Goal: Transaction & Acquisition: Book appointment/travel/reservation

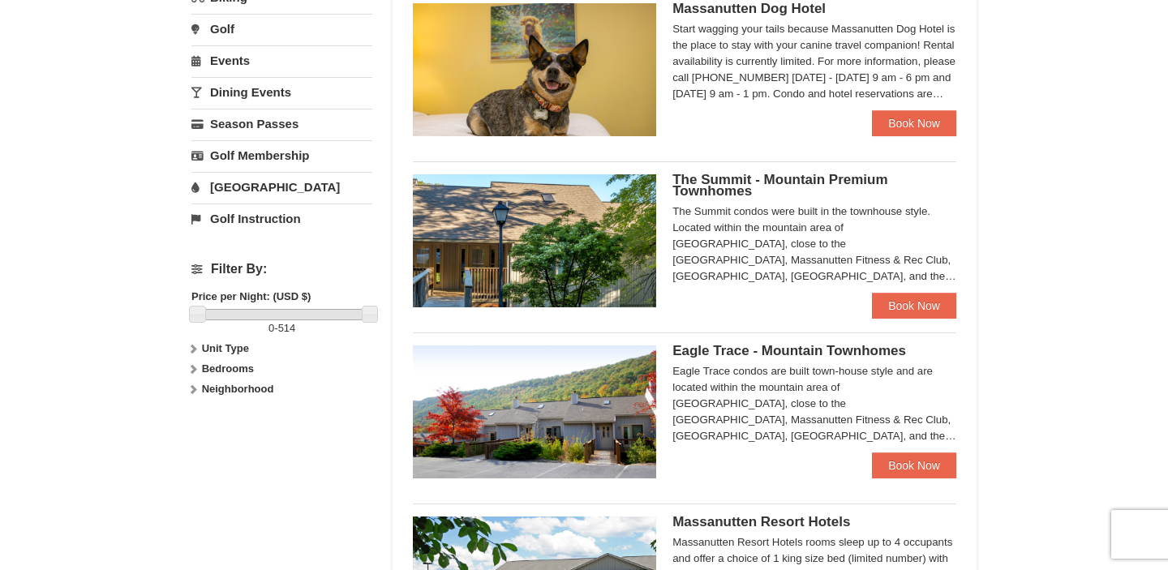
scroll to position [521, 0]
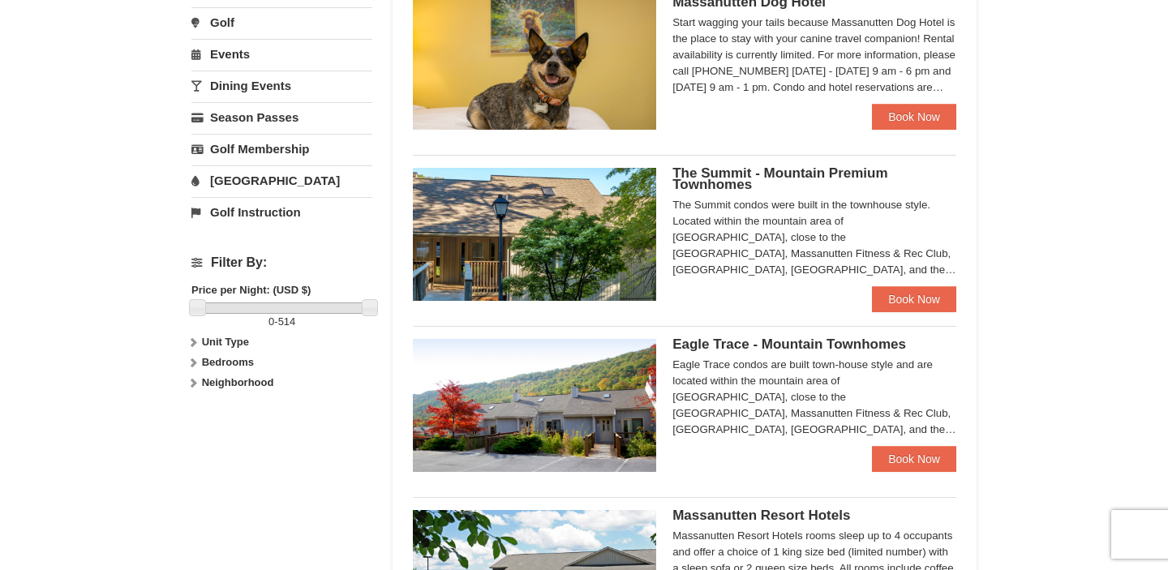
click at [236, 339] on strong "Unit Type" at bounding box center [225, 342] width 47 height 12
click at [233, 378] on strong "Neighborhood" at bounding box center [238, 382] width 72 height 12
click at [235, 364] on strong "Bedrooms" at bounding box center [228, 362] width 52 height 12
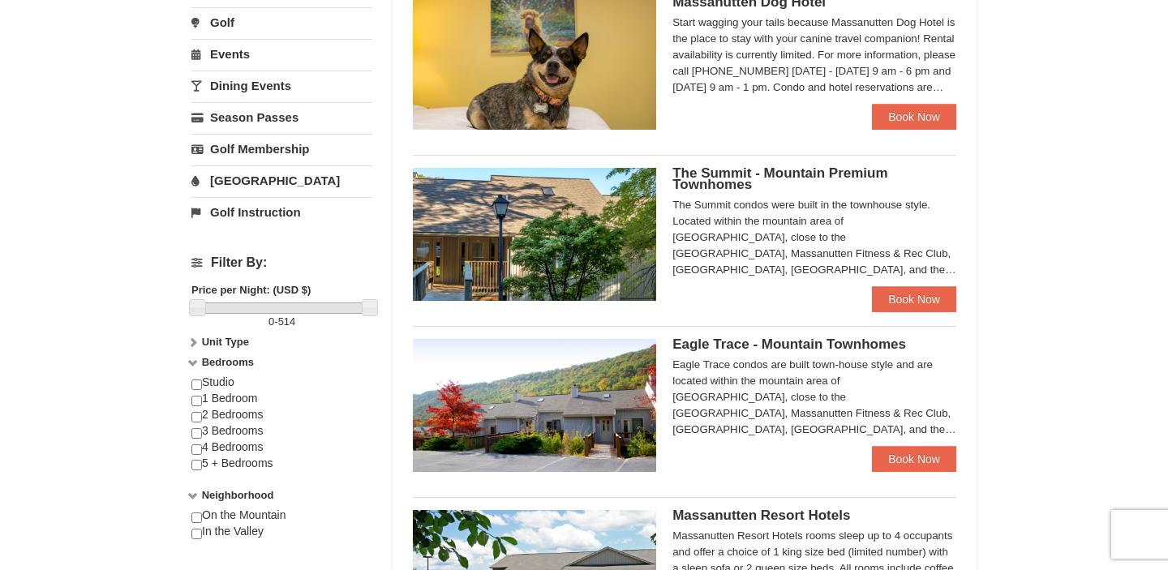
click at [236, 365] on strong "Bedrooms" at bounding box center [228, 362] width 52 height 12
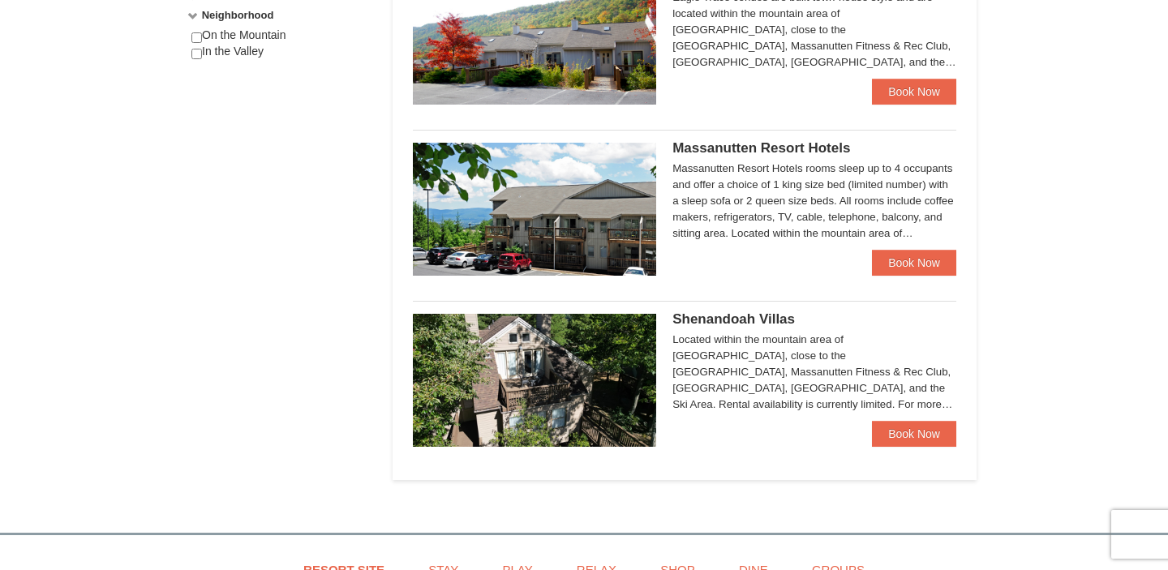
scroll to position [908, 0]
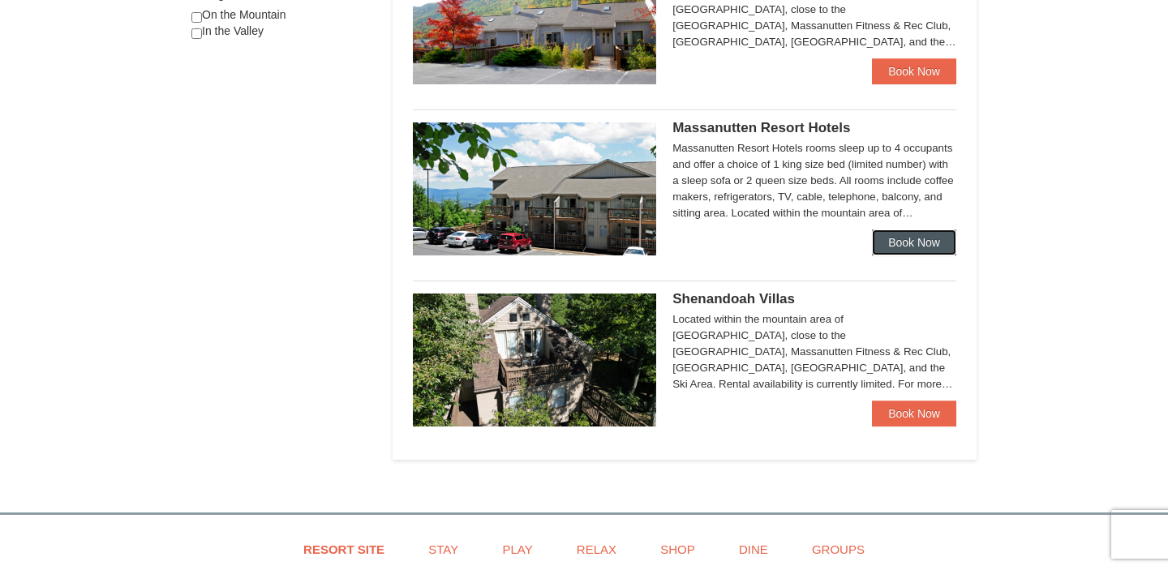
click at [900, 248] on link "Book Now" at bounding box center [914, 242] width 84 height 26
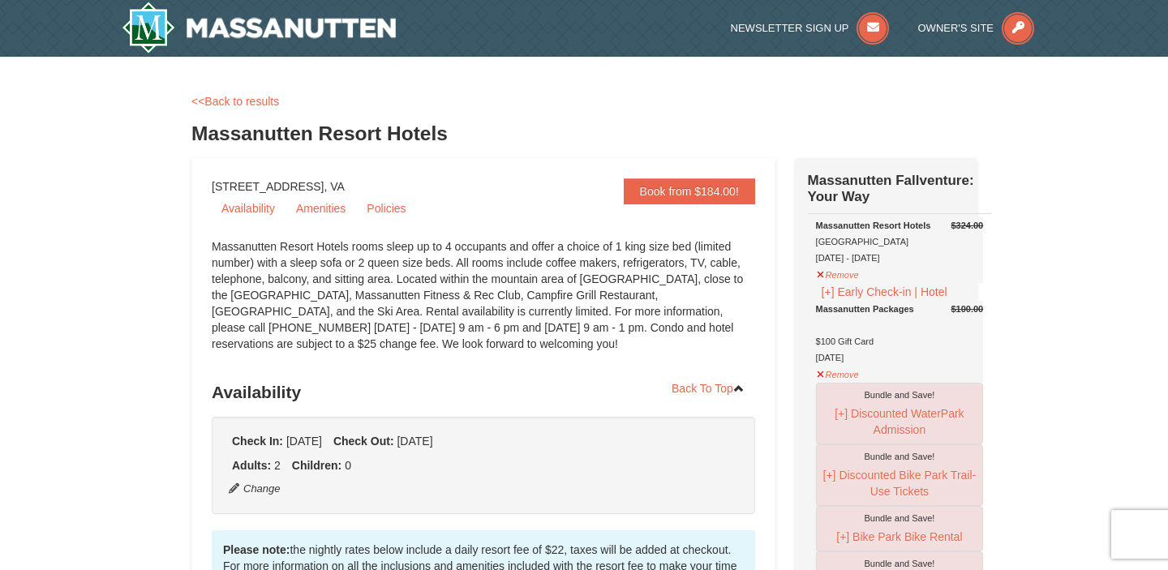
click at [257, 93] on div "<<Back to results" at bounding box center [583, 101] width 785 height 16
click at [255, 108] on div "<<Back to results" at bounding box center [583, 101] width 785 height 16
click at [257, 102] on link "<<Back to results" at bounding box center [235, 101] width 88 height 13
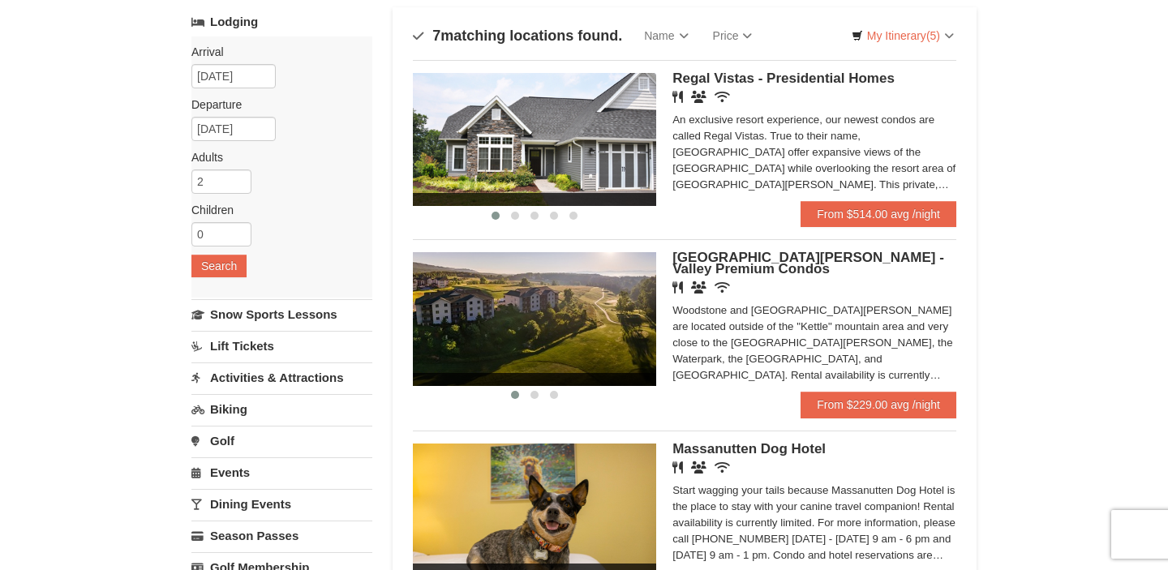
scroll to position [71, 0]
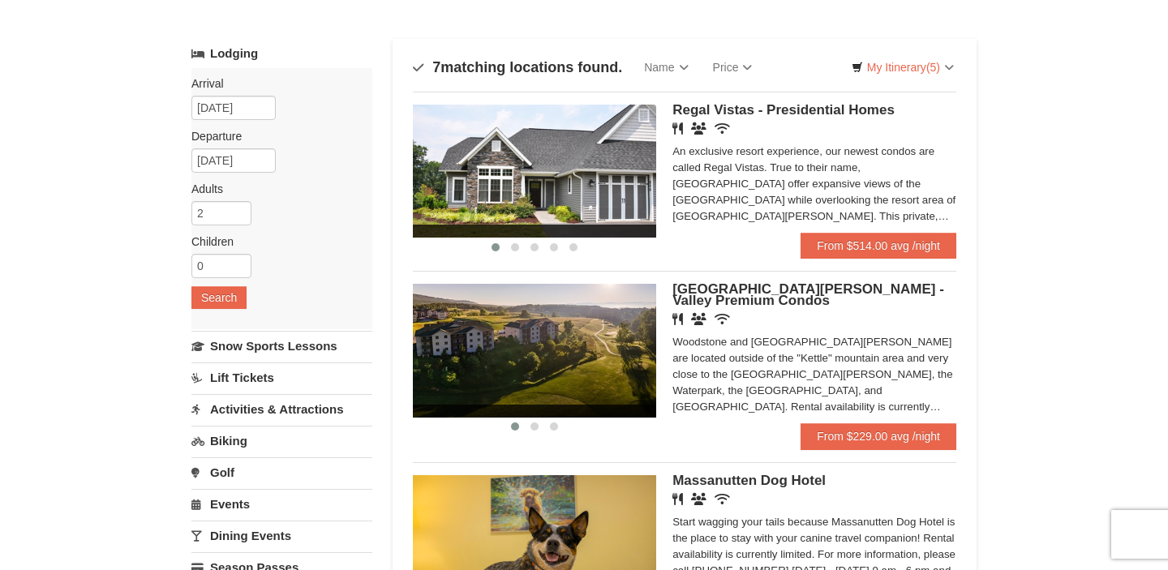
click at [714, 289] on span "[GEOGRAPHIC_DATA][PERSON_NAME] - Valley Premium Condos" at bounding box center [808, 294] width 272 height 27
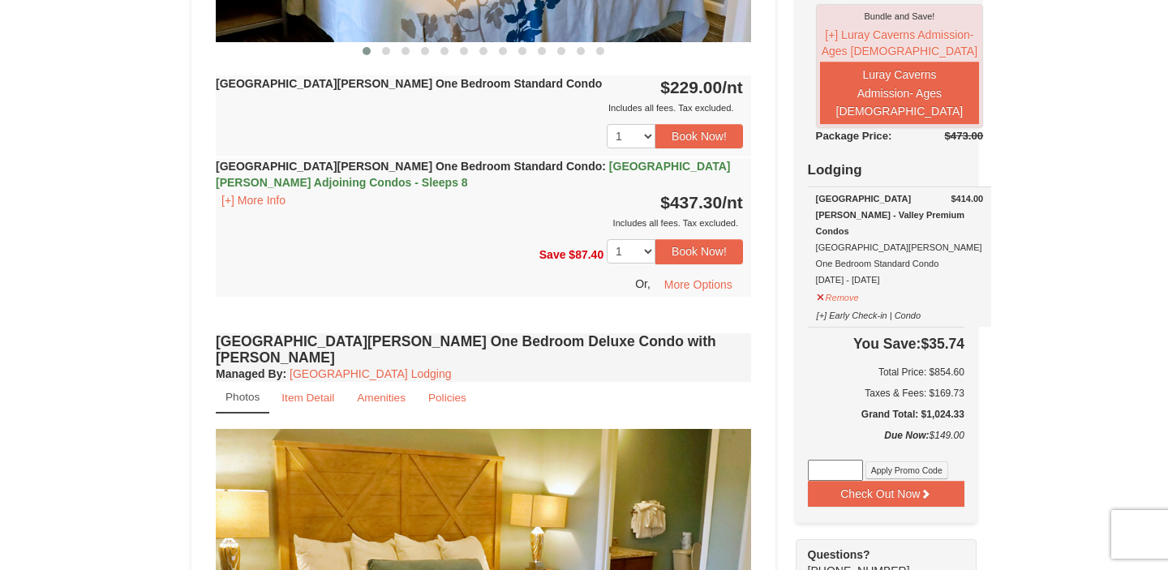
scroll to position [953, 0]
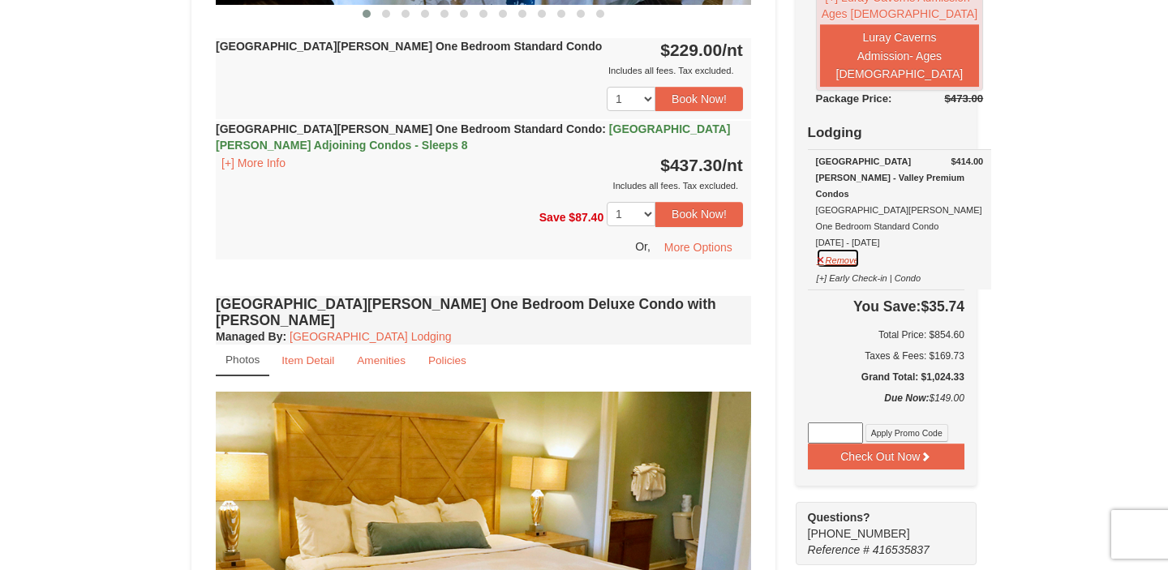
click at [836, 248] on button "Remove" at bounding box center [838, 258] width 44 height 20
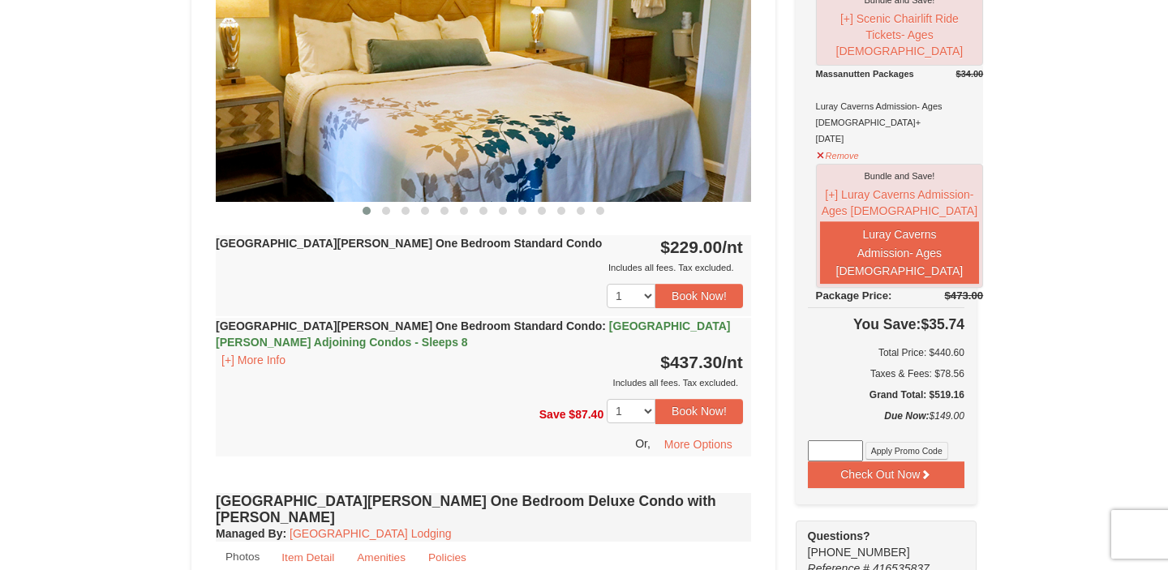
scroll to position [755, 0]
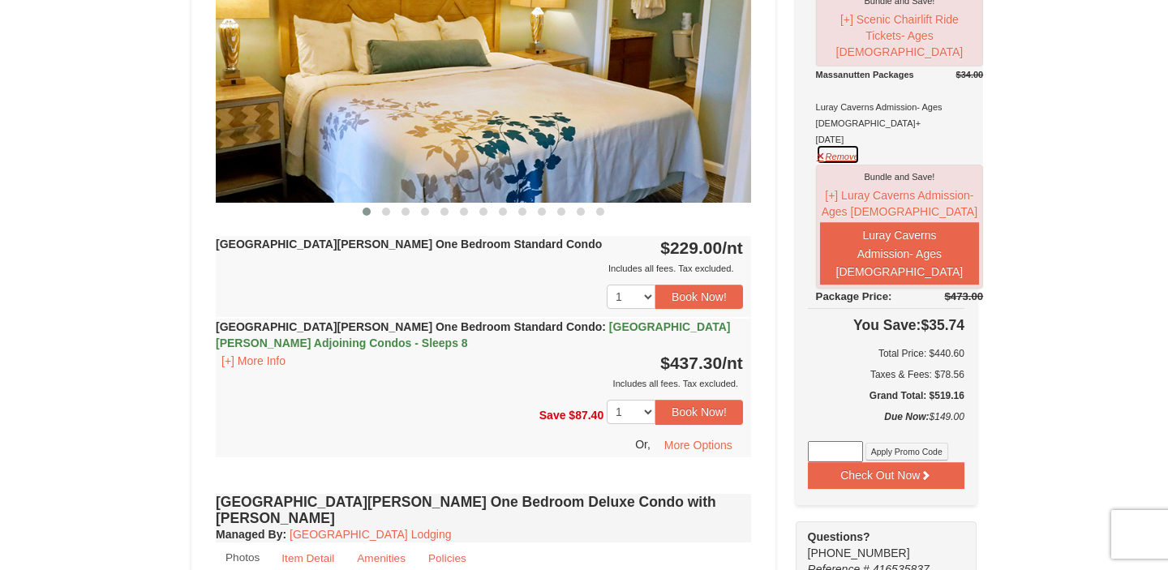
click at [839, 154] on button "Remove" at bounding box center [838, 154] width 44 height 20
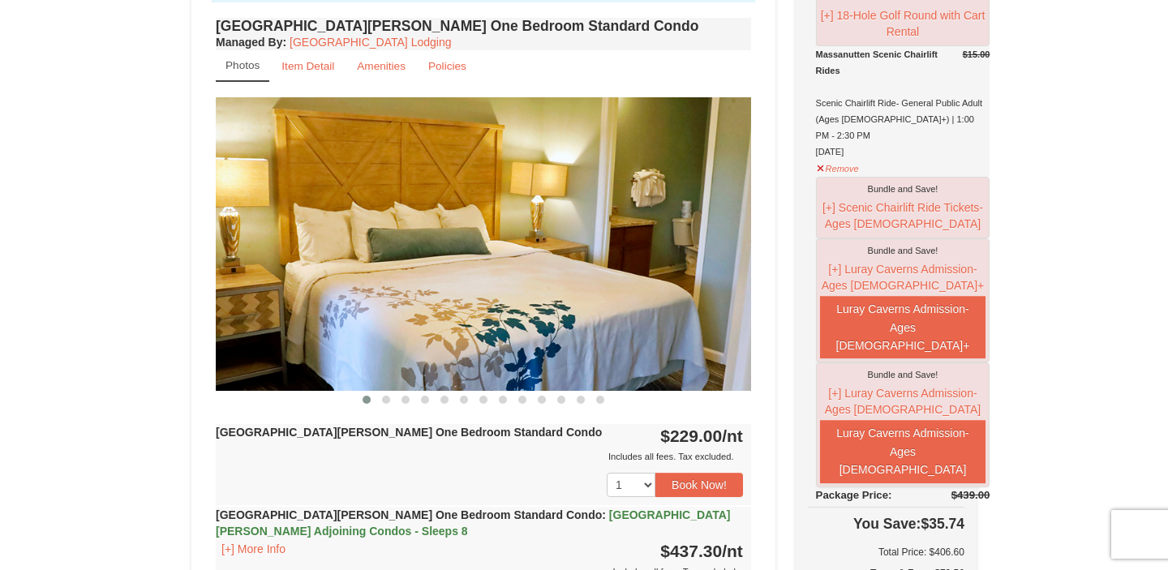
scroll to position [562, 0]
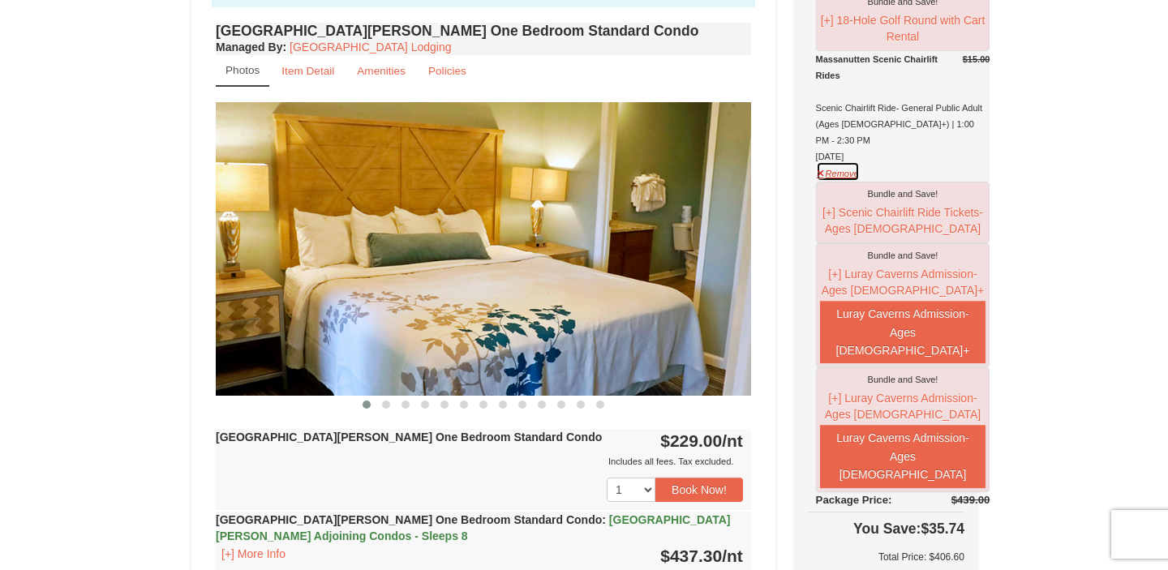
click at [840, 182] on button "Remove" at bounding box center [838, 171] width 44 height 20
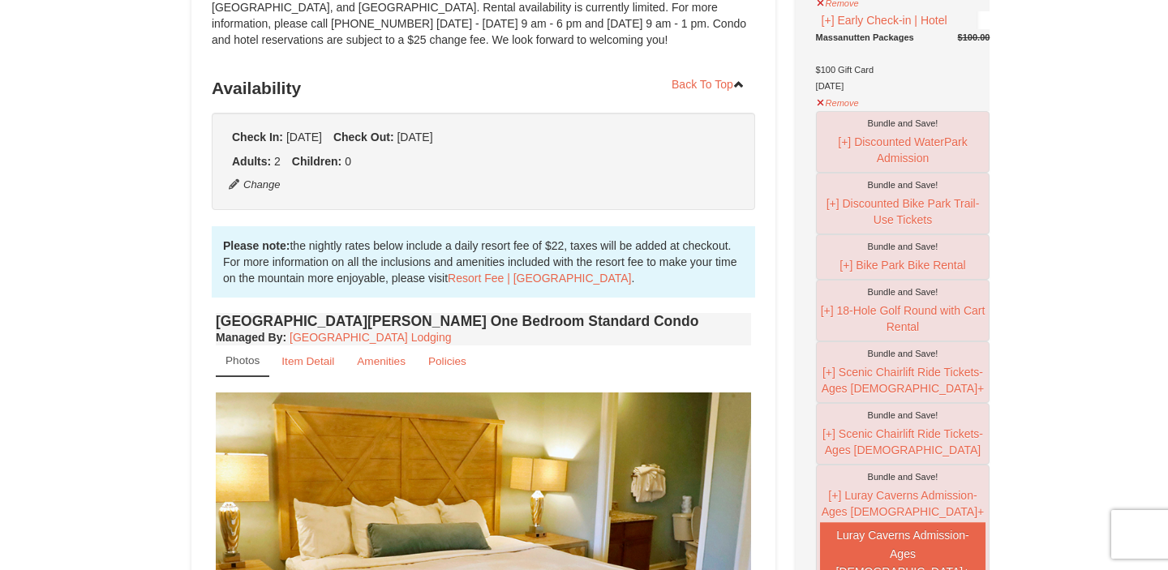
scroll to position [264, 0]
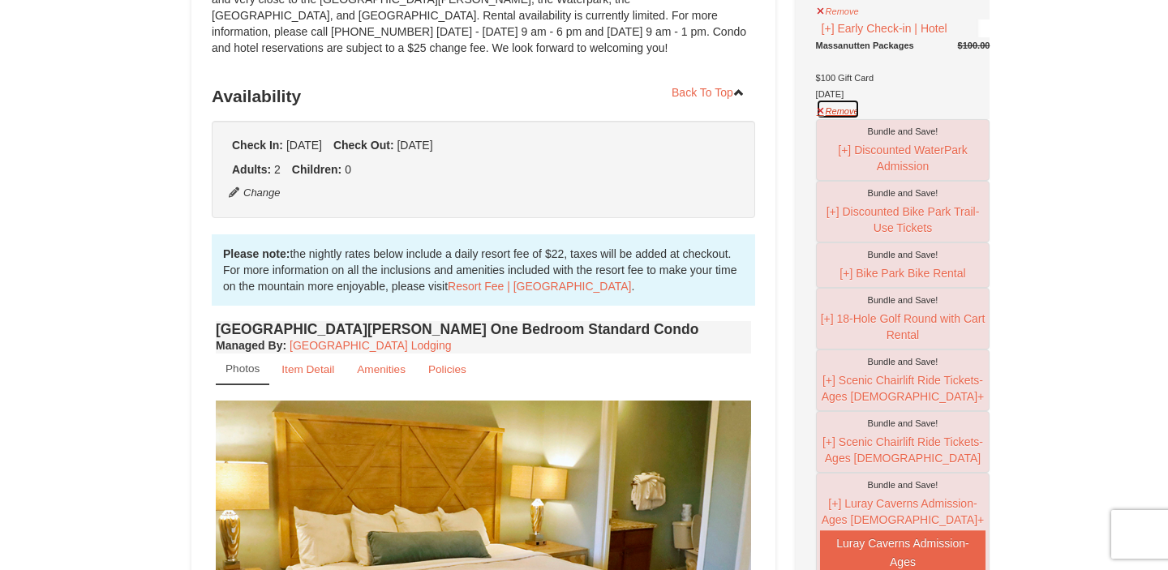
click at [843, 119] on button "Remove" at bounding box center [838, 109] width 44 height 20
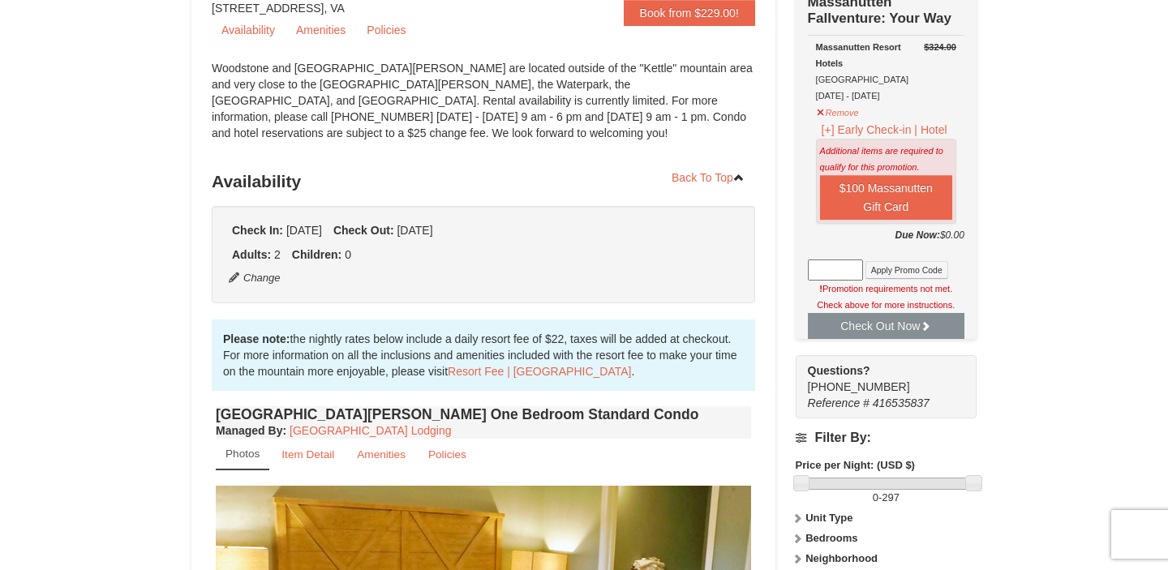
scroll to position [177, 0]
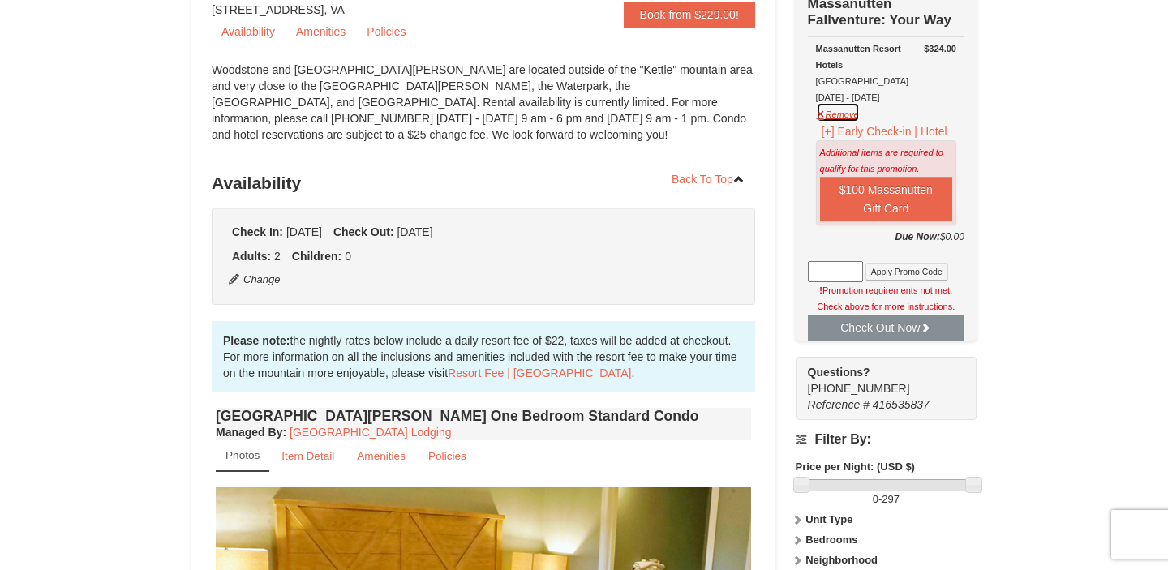
click at [847, 107] on button "Remove" at bounding box center [838, 112] width 44 height 20
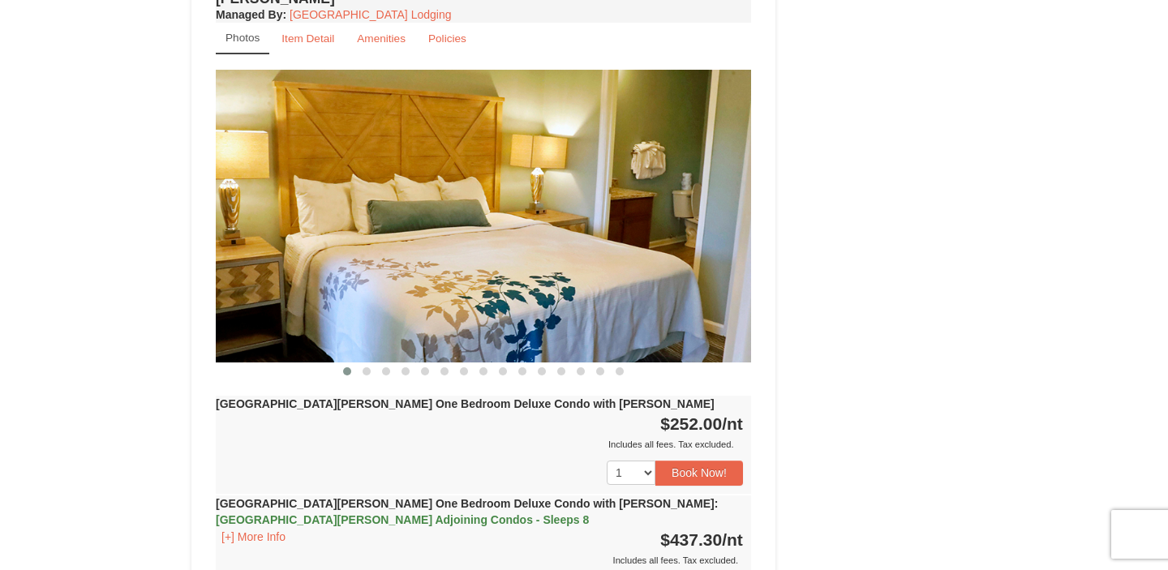
scroll to position [1279, 0]
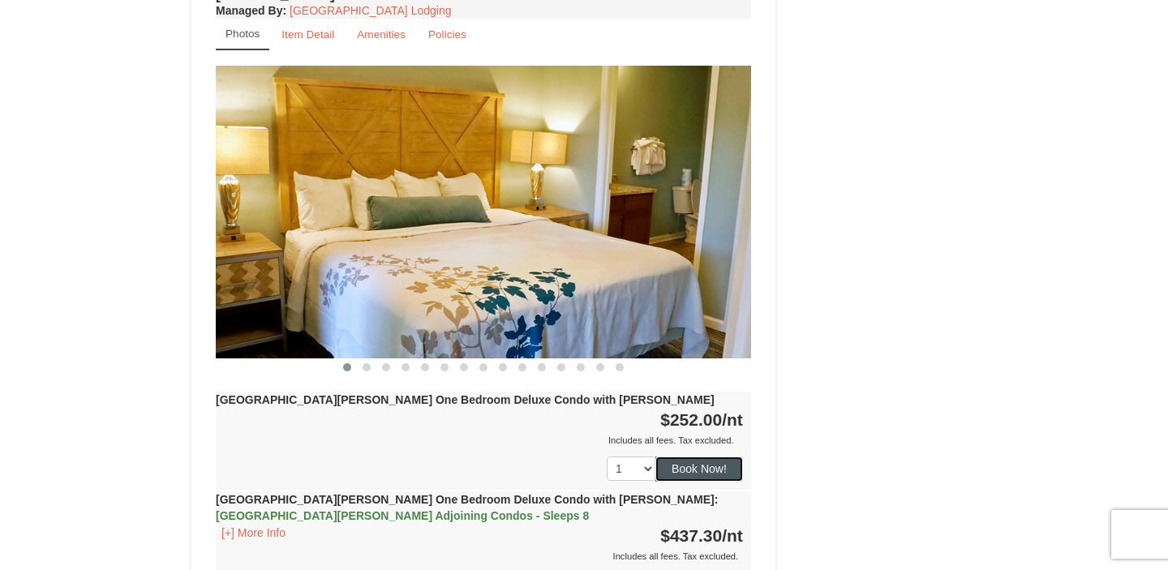
click at [709, 457] on button "Book Now!" at bounding box center [699, 469] width 88 height 24
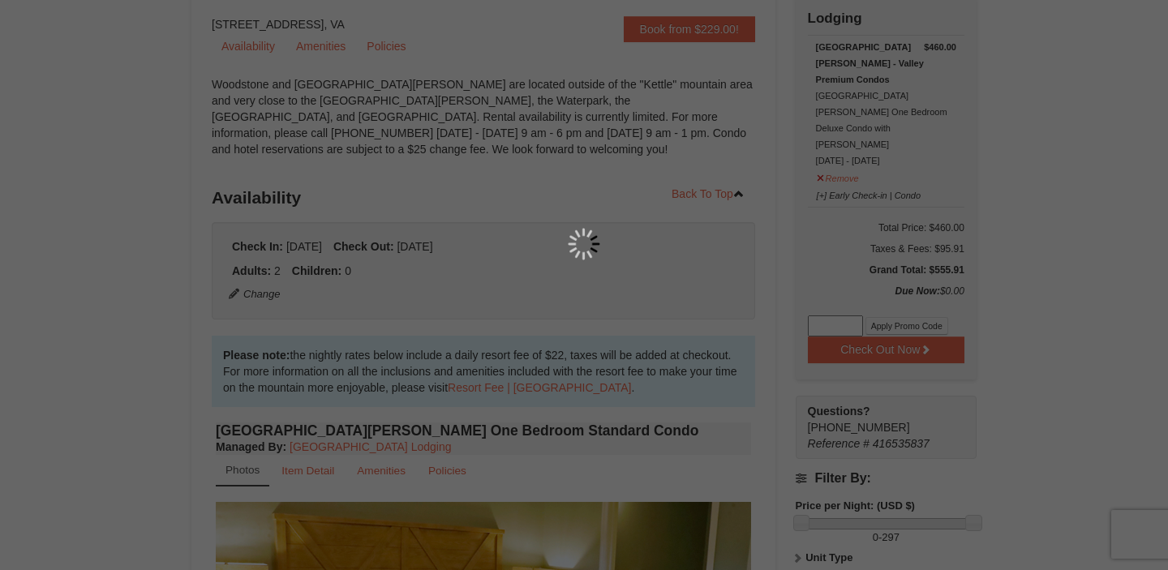
scroll to position [158, 0]
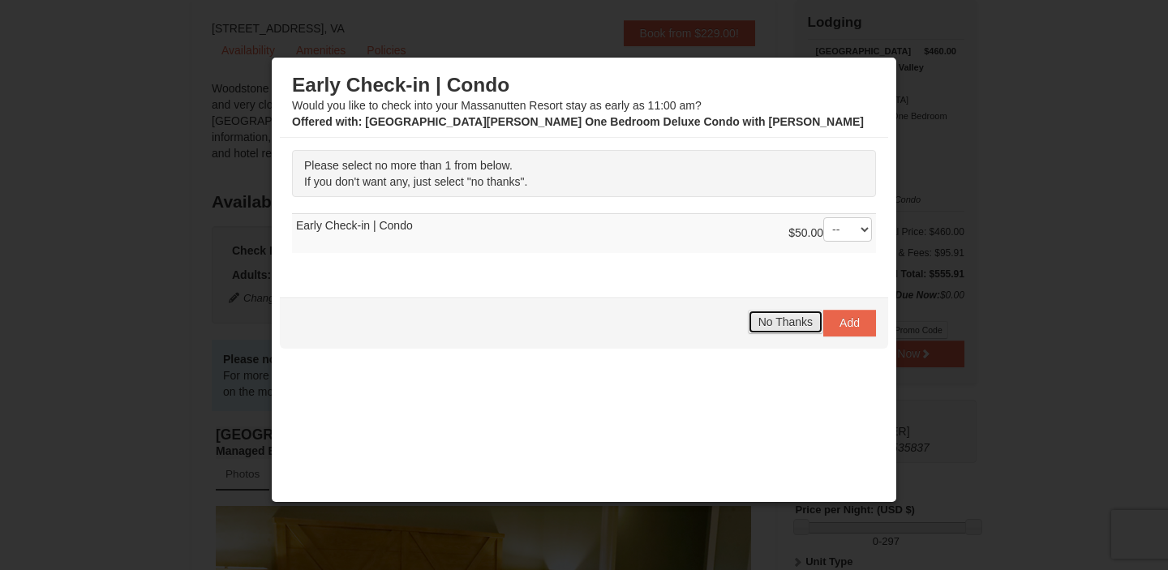
click at [778, 323] on span "No Thanks" at bounding box center [785, 321] width 54 height 13
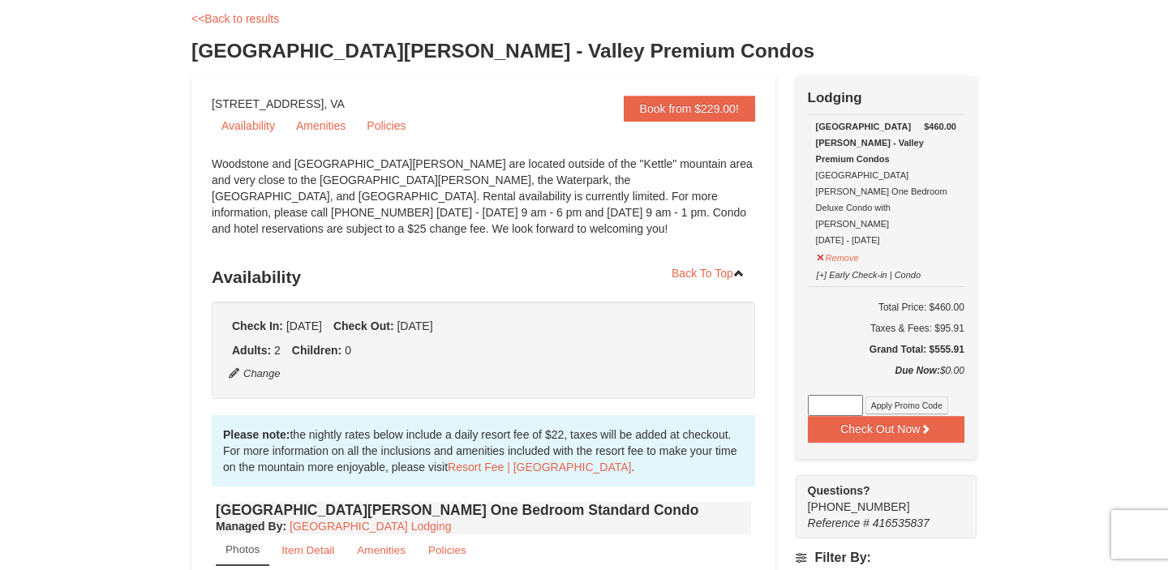
scroll to position [0, 0]
